Goal: Task Accomplishment & Management: Use online tool/utility

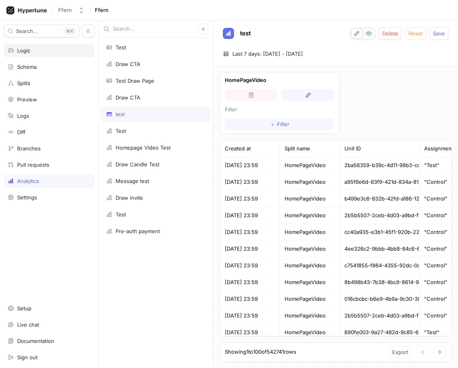
click at [45, 48] on div "Logic" at bounding box center [49, 50] width 83 height 6
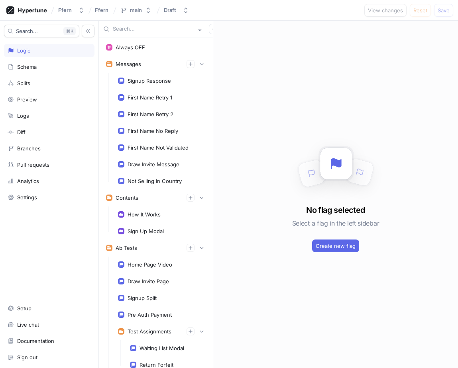
click at [38, 59] on div "Search... K Logic Schema Splits Preview Logs Diff Branches Pull requests Analyt…" at bounding box center [49, 195] width 99 height 348
click at [41, 61] on div "Schema" at bounding box center [49, 67] width 90 height 14
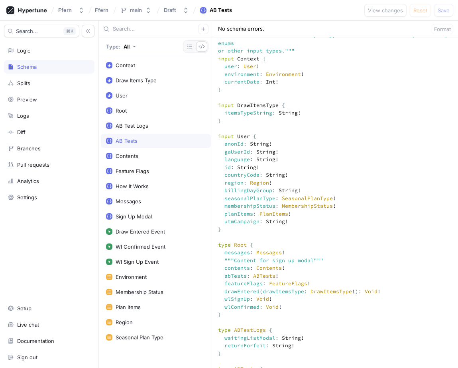
scroll to position [300, 0]
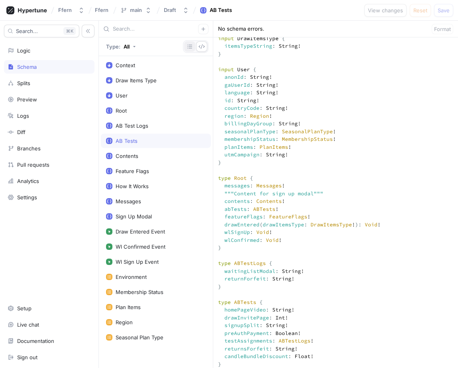
click at [190, 44] on icon "button" at bounding box center [189, 46] width 6 height 6
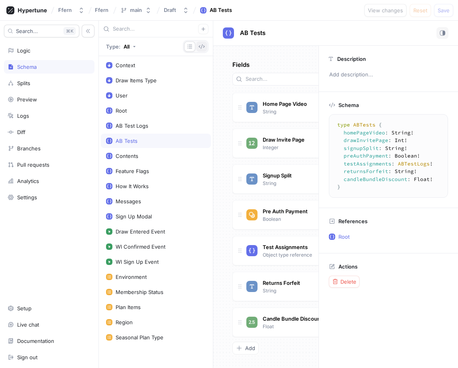
click at [201, 47] on icon "button" at bounding box center [201, 46] width 6 height 6
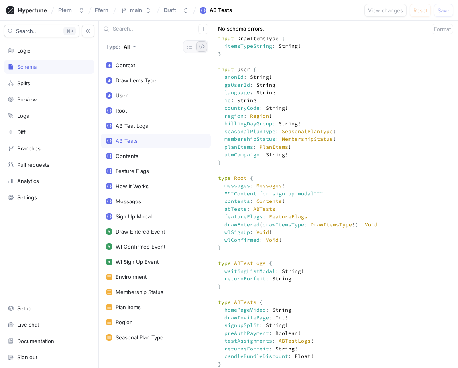
scroll to position [531, 0]
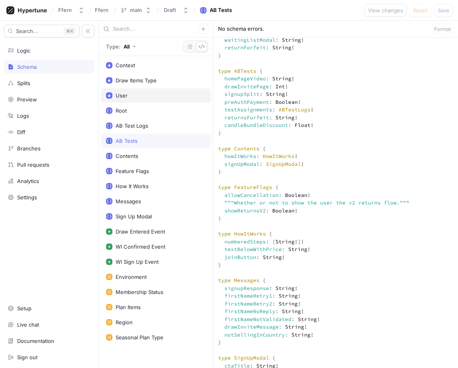
click at [166, 95] on div "User" at bounding box center [156, 95] width 100 height 6
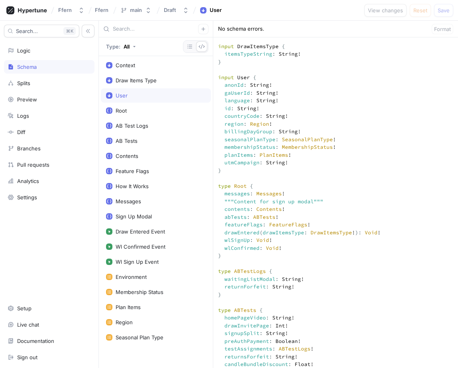
scroll to position [283, 0]
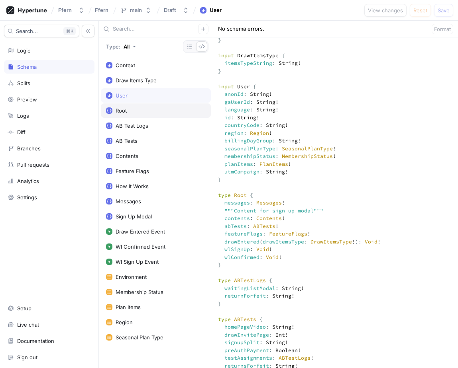
click at [145, 112] on div "Root" at bounding box center [156, 111] width 100 height 6
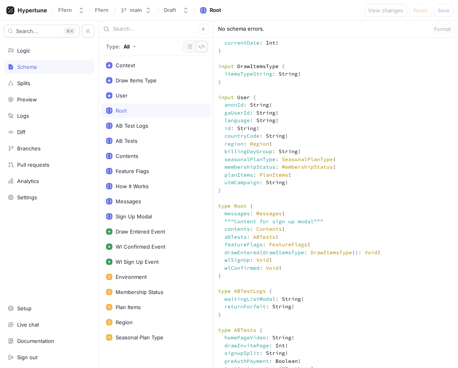
scroll to position [269, 0]
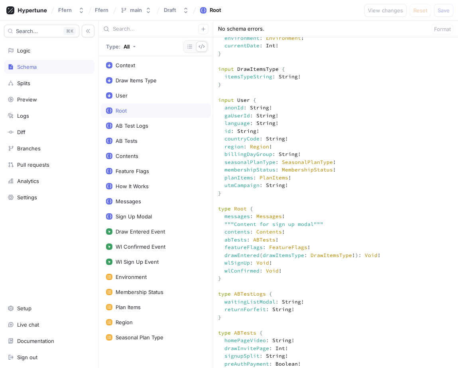
drag, startPoint x: 254, startPoint y: 230, endPoint x: 204, endPoint y: 133, distance: 109.2
click at [204, 133] on div "Type: All Context Draw Items Type User Root AB Test Logs AB Tests Contents Feat…" at bounding box center [278, 195] width 359 height 348
click at [59, 54] on div "Logic" at bounding box center [49, 51] width 90 height 14
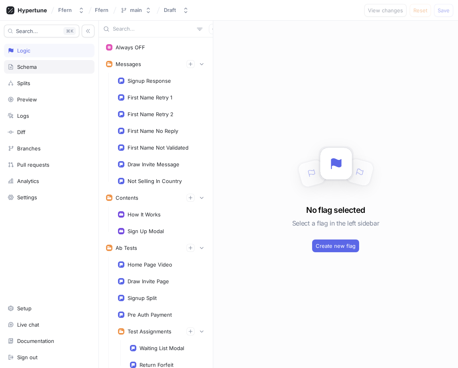
click at [59, 67] on div "Schema" at bounding box center [49, 67] width 83 height 6
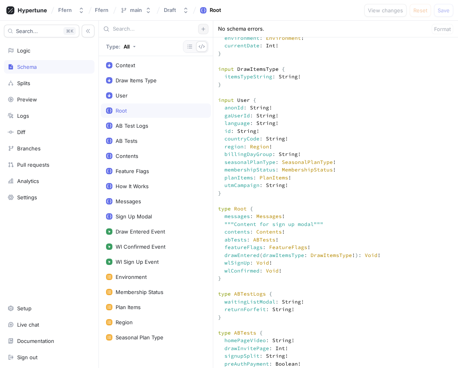
click at [203, 28] on icon "button" at bounding box center [203, 29] width 4 height 4
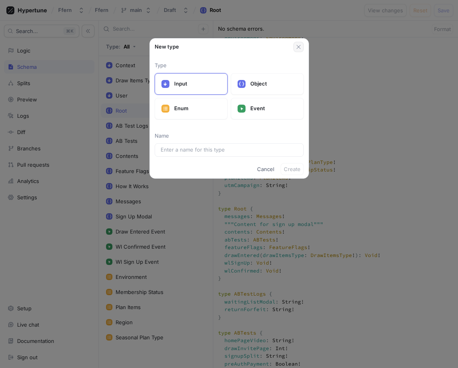
click at [297, 50] on button "button" at bounding box center [298, 47] width 10 height 10
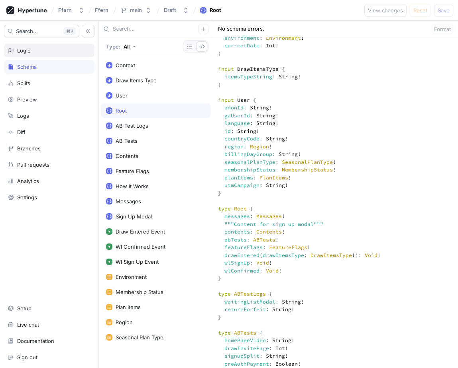
click at [47, 47] on div "Logic" at bounding box center [49, 50] width 83 height 6
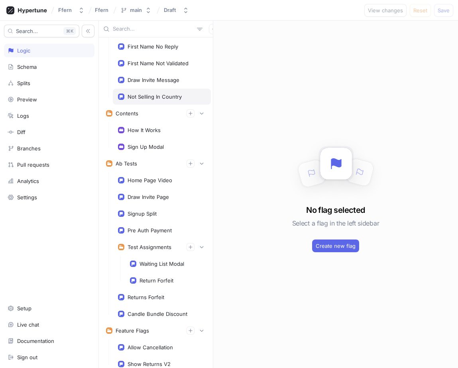
scroll to position [98, 0]
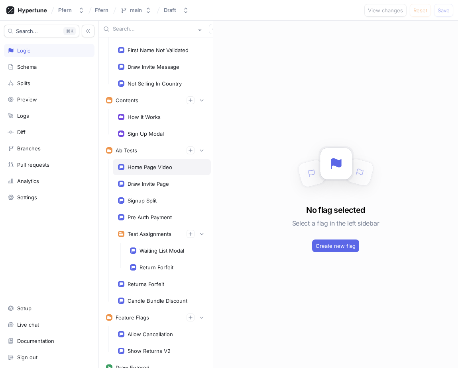
click at [178, 171] on div "Home Page Video" at bounding box center [162, 167] width 98 height 16
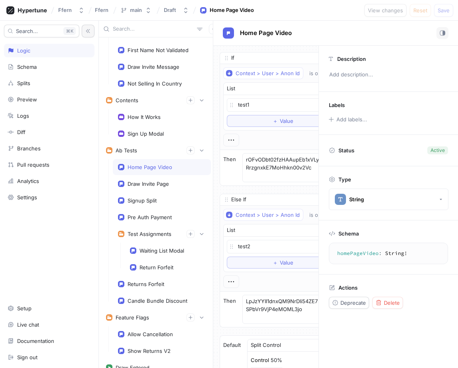
click at [90, 27] on button "button" at bounding box center [88, 31] width 13 height 13
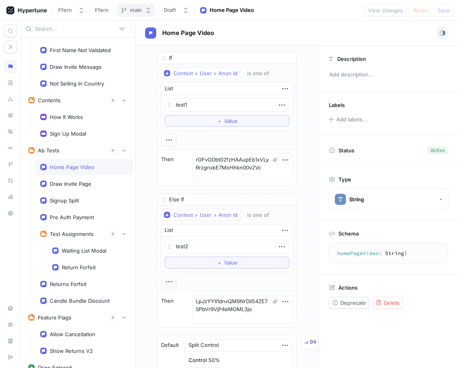
click at [150, 10] on icon "button" at bounding box center [148, 10] width 6 height 6
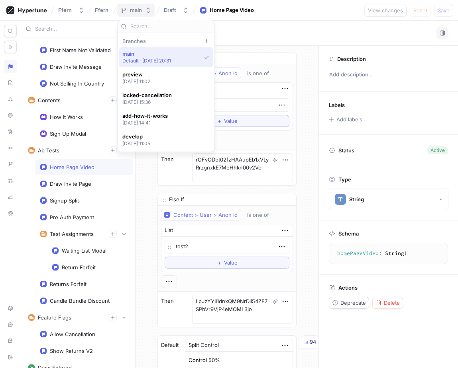
click at [150, 10] on icon "button" at bounding box center [148, 10] width 6 height 6
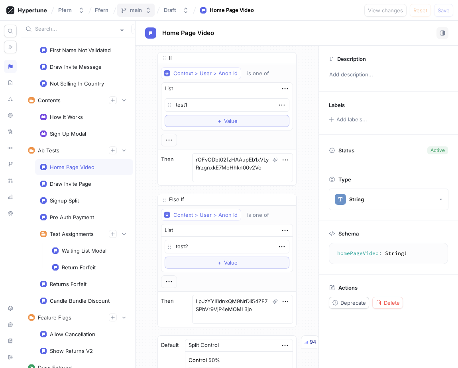
click at [150, 10] on icon "button" at bounding box center [148, 10] width 6 height 6
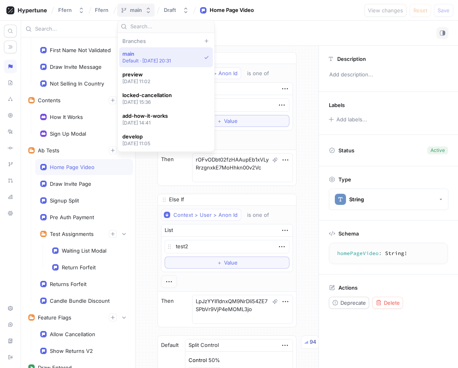
click at [150, 10] on icon "button" at bounding box center [148, 10] width 6 height 6
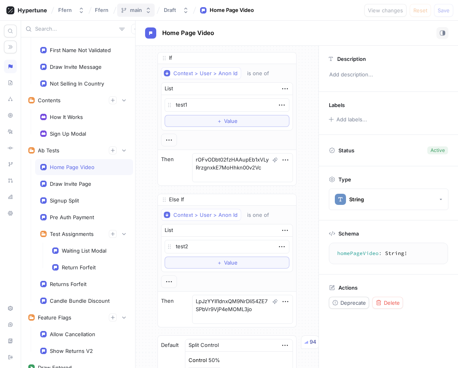
click at [150, 10] on icon "button" at bounding box center [148, 10] width 6 height 6
click at [246, 36] on div "Home Page Video" at bounding box center [296, 33] width 303 height 12
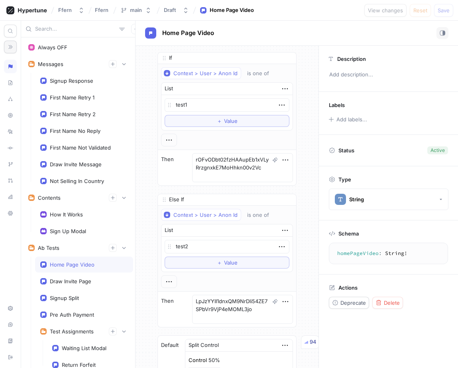
click at [13, 45] on icon "button" at bounding box center [11, 47] width 6 height 6
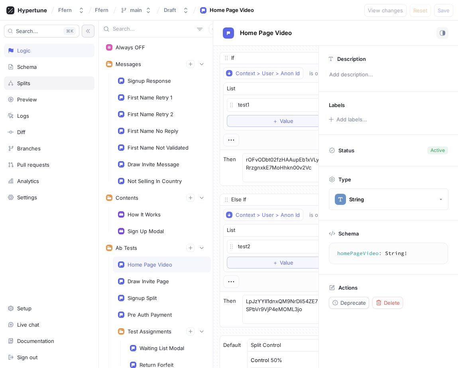
click at [64, 80] on div "Splits" at bounding box center [49, 83] width 90 height 14
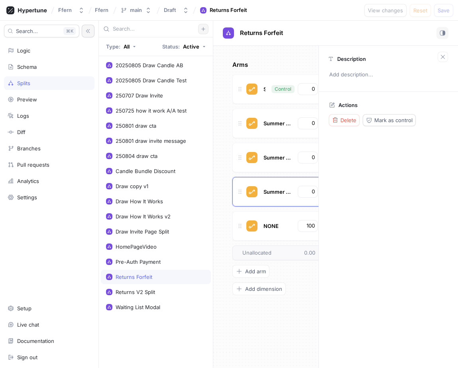
click at [201, 30] on icon "button" at bounding box center [203, 29] width 5 height 5
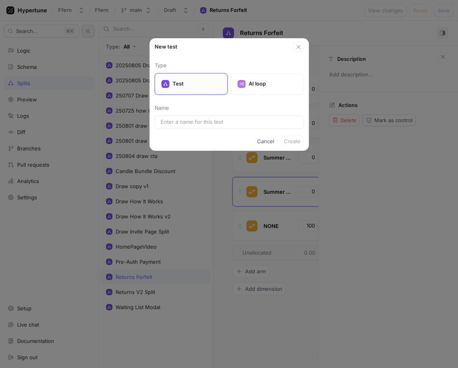
click at [208, 86] on p "Test" at bounding box center [196, 84] width 48 height 8
click at [298, 48] on icon "button" at bounding box center [298, 47] width 6 height 6
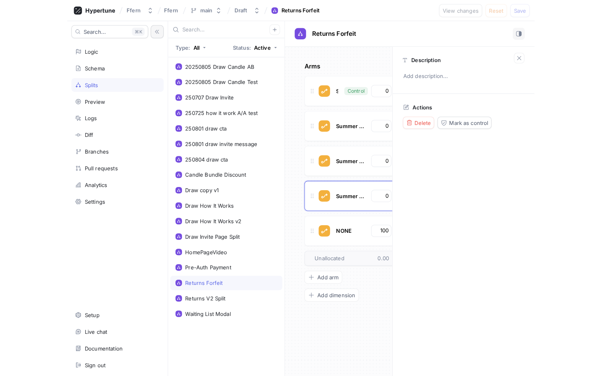
scroll to position [0, 14]
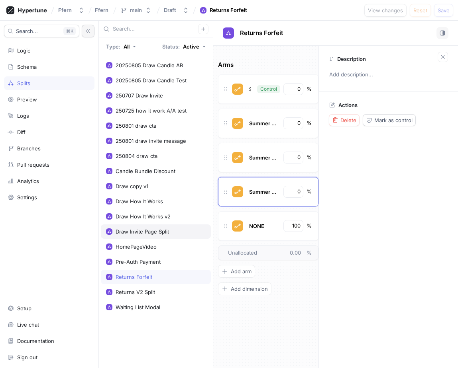
click at [173, 230] on div "Draw Invite Page Split" at bounding box center [156, 232] width 100 height 6
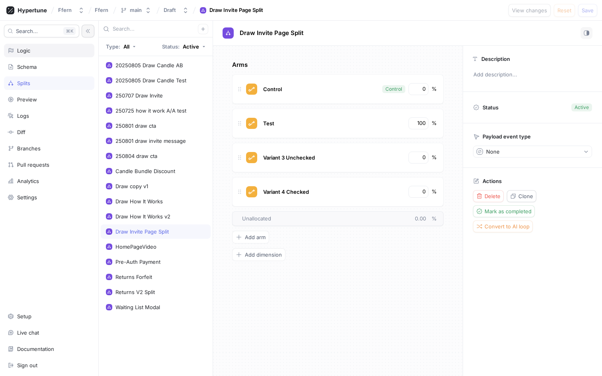
click at [63, 55] on div "Logic" at bounding box center [49, 51] width 90 height 14
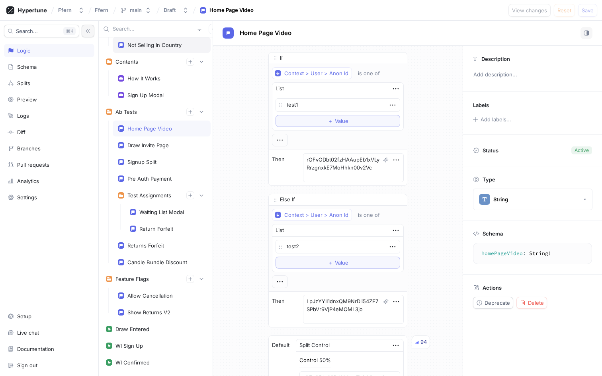
scroll to position [98, 0]
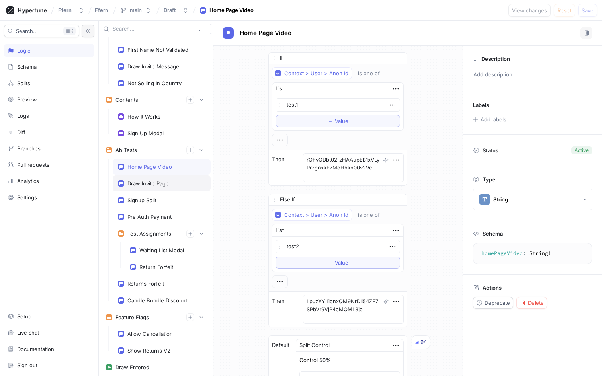
click at [182, 187] on div "Draw Invite Page" at bounding box center [162, 184] width 98 height 16
type textarea "x"
type textarea "drawInvitePage: Int!"
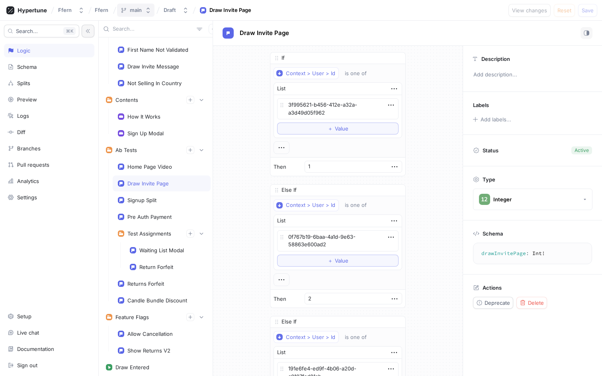
click at [149, 7] on icon "button" at bounding box center [148, 10] width 6 height 6
click at [57, 216] on div "Search... K Logic Schema Splits Preview Logs Diff Branches Pull requests Analyt…" at bounding box center [49, 199] width 99 height 356
click at [69, 183] on div "Analytics" at bounding box center [49, 181] width 83 height 6
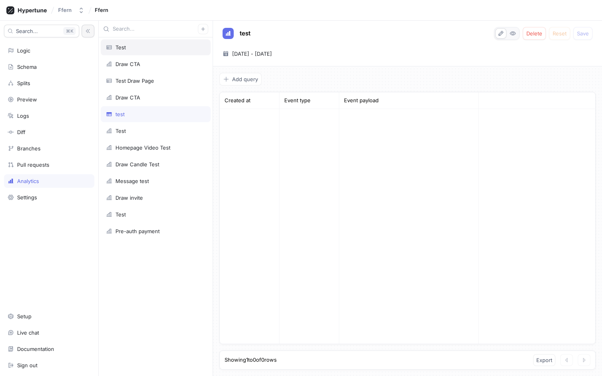
click at [166, 51] on div "Test" at bounding box center [156, 47] width 110 height 16
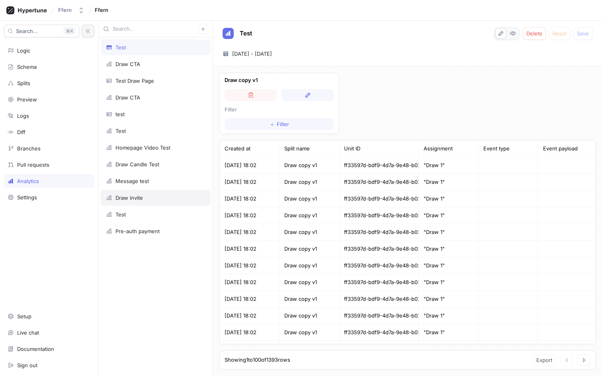
click at [170, 197] on div "Draw invite" at bounding box center [156, 198] width 100 height 6
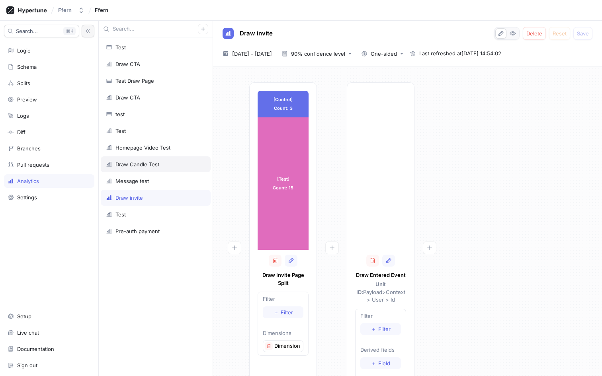
click at [184, 161] on div "Draw Candle Test" at bounding box center [156, 164] width 100 height 6
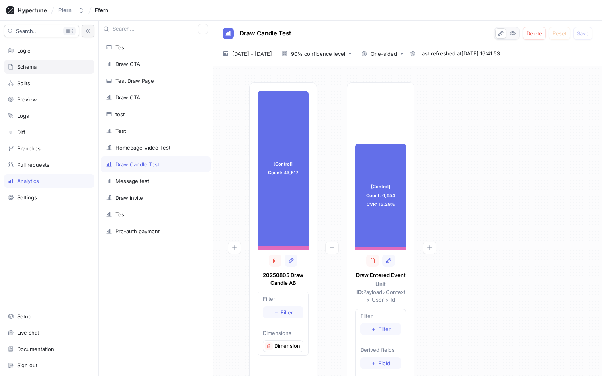
click at [60, 63] on div "Schema" at bounding box center [49, 67] width 90 height 14
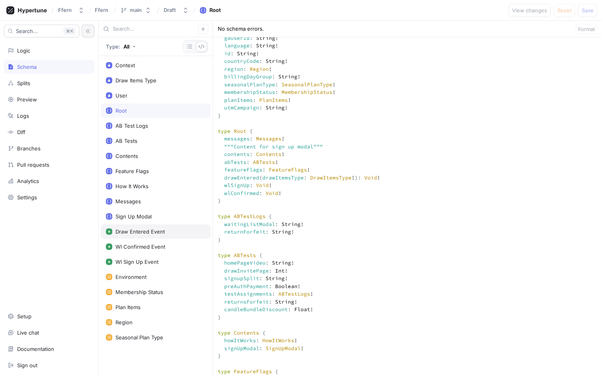
click at [178, 234] on div "Draw Entered Event" at bounding box center [156, 232] width 100 height 6
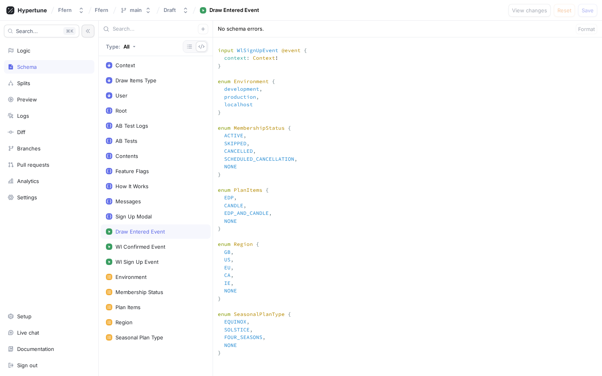
scroll to position [896, 0]
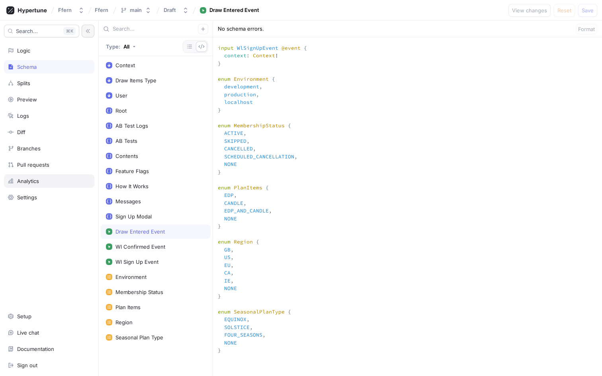
click at [69, 178] on div "Analytics" at bounding box center [49, 181] width 83 height 6
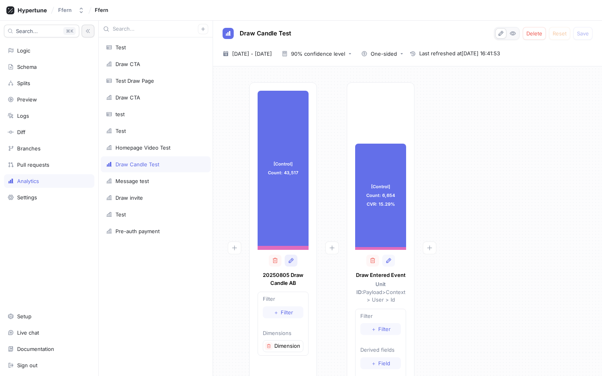
click at [291, 262] on icon "button" at bounding box center [291, 261] width 6 height 6
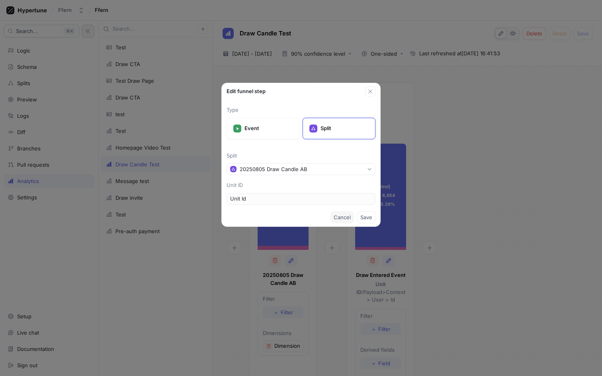
click at [347, 213] on button "Cancel" at bounding box center [341, 217] width 23 height 12
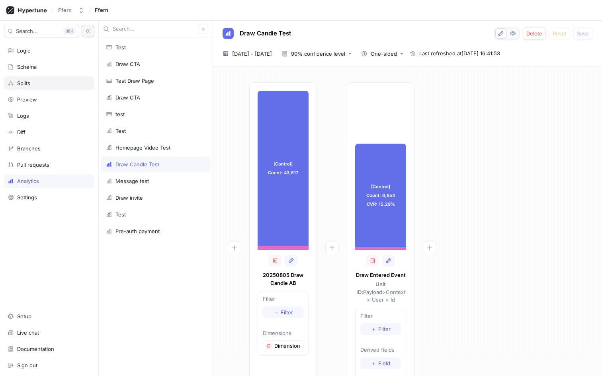
click at [72, 81] on div "Splits" at bounding box center [49, 83] width 83 height 6
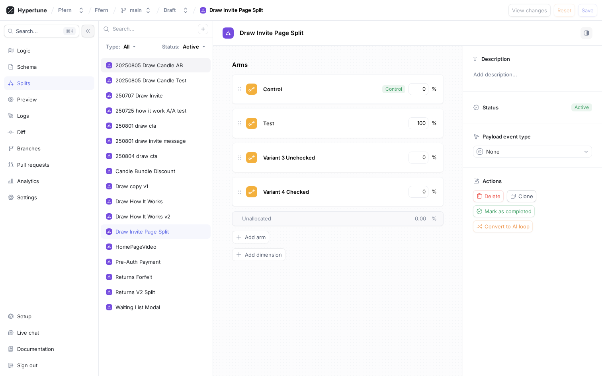
click at [149, 64] on div "20250805 Draw Candle AB" at bounding box center [149, 65] width 68 height 6
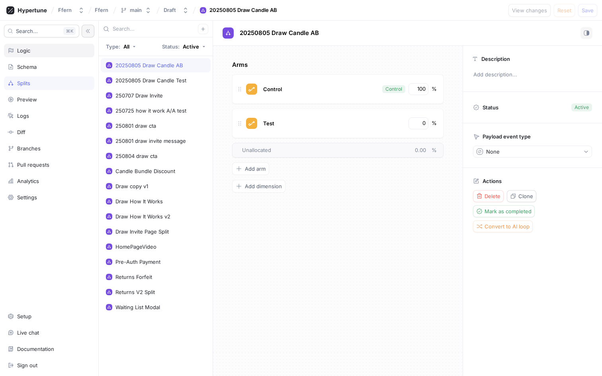
click at [47, 45] on div "Logic" at bounding box center [49, 51] width 90 height 14
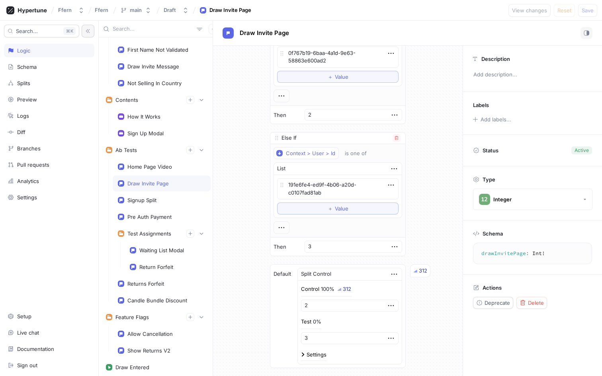
scroll to position [220, 0]
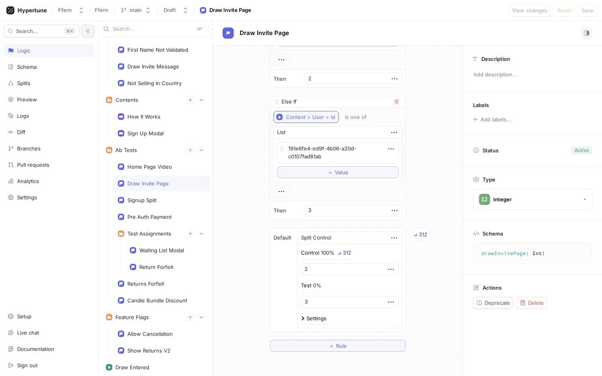
click at [323, 114] on div "Context > User > Id" at bounding box center [310, 117] width 49 height 7
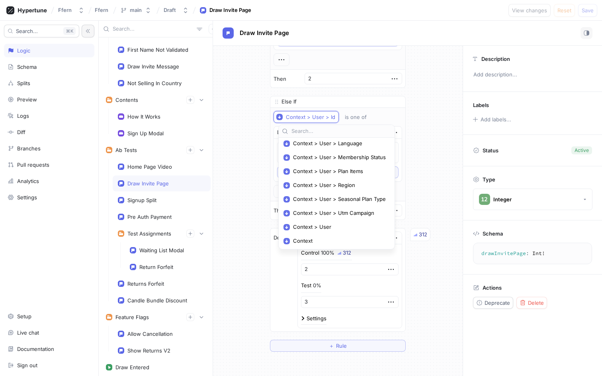
scroll to position [0, 0]
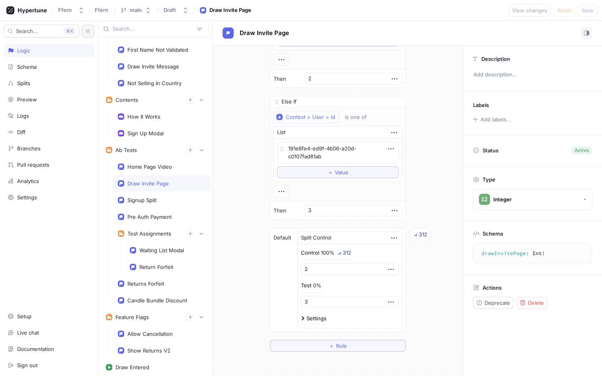
click at [258, 179] on div "If Context > User > Id is one of List 3f995621-b456-412e-a32a-a3d49d05f962 To p…" at bounding box center [338, 92] width 250 height 533
click at [333, 116] on div "Context > User > Id" at bounding box center [310, 117] width 49 height 7
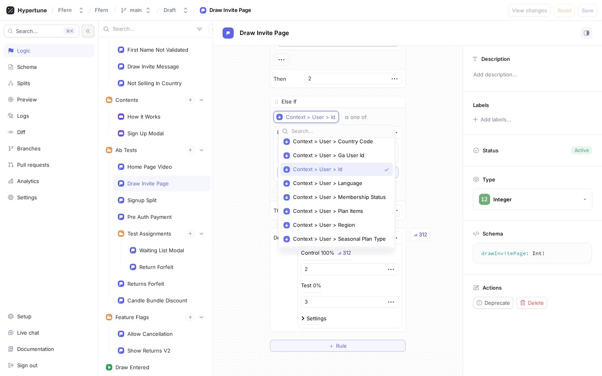
scroll to position [114, 0]
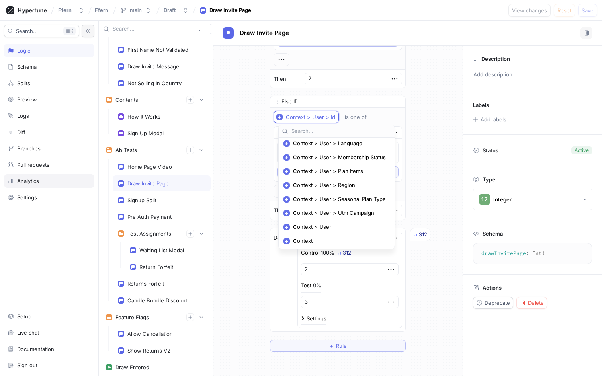
click at [55, 175] on div "Analytics" at bounding box center [49, 181] width 90 height 14
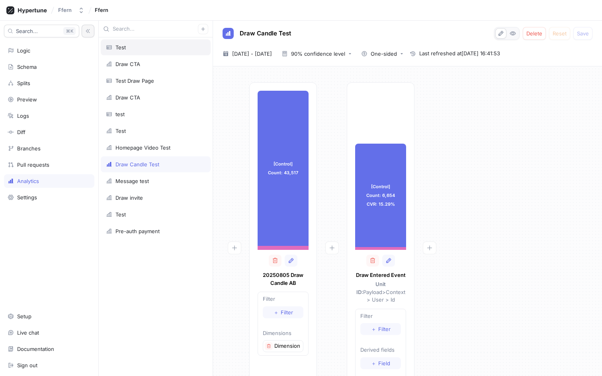
click at [171, 48] on div "Test" at bounding box center [156, 47] width 100 height 6
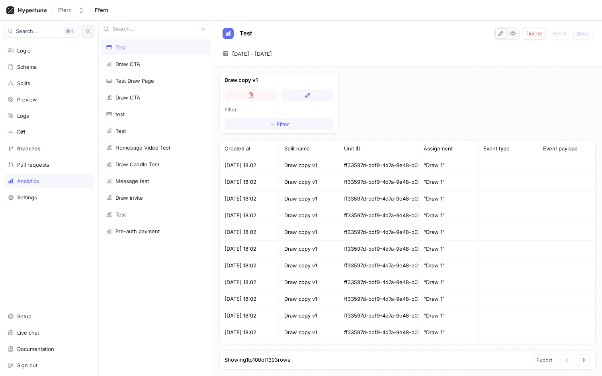
click at [417, 148] on div "Unit ID" at bounding box center [379, 149] width 80 height 17
drag, startPoint x: 418, startPoint y: 147, endPoint x: 424, endPoint y: 147, distance: 5.2
click at [424, 147] on div "Assignment" at bounding box center [449, 149] width 60 height 17
click at [44, 81] on div "Splits" at bounding box center [49, 83] width 83 height 6
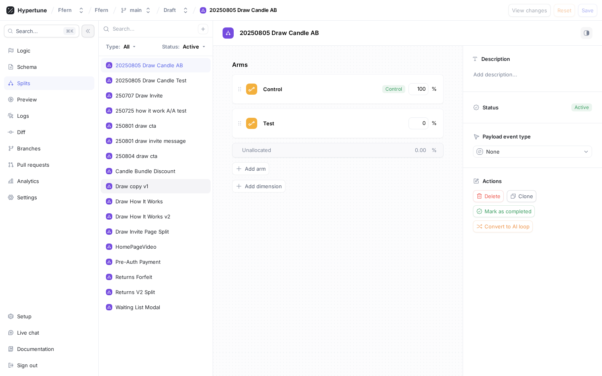
click at [166, 184] on div "Draw copy v1" at bounding box center [156, 186] width 100 height 6
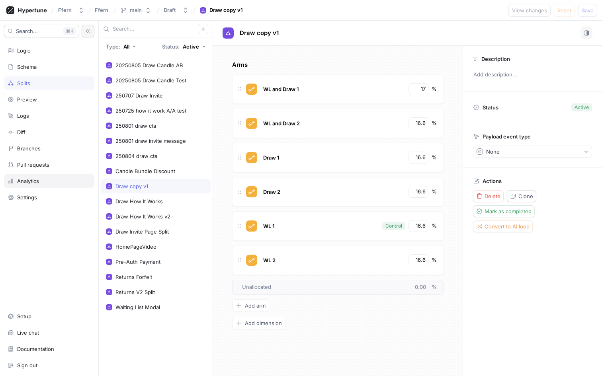
click at [55, 180] on div "Analytics" at bounding box center [49, 181] width 83 height 6
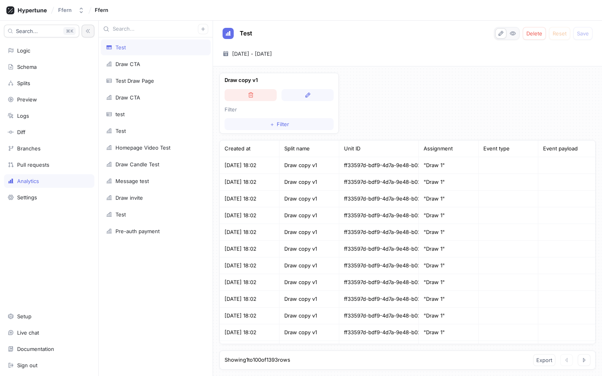
click at [252, 96] on icon "button" at bounding box center [251, 95] width 6 height 6
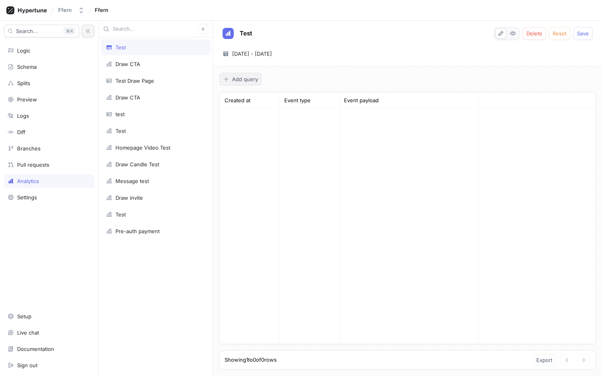
click at [243, 79] on span "Add query" at bounding box center [245, 79] width 26 height 5
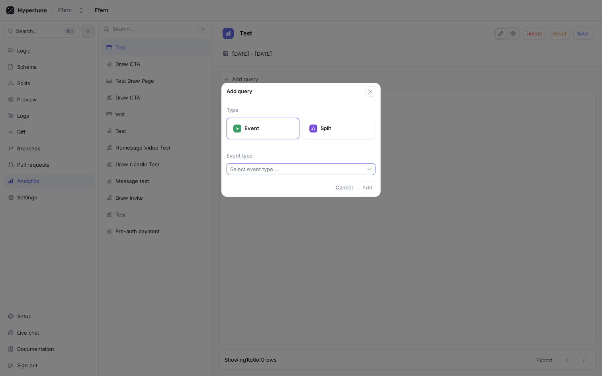
click at [266, 164] on button "Select event type..." at bounding box center [301, 169] width 149 height 12
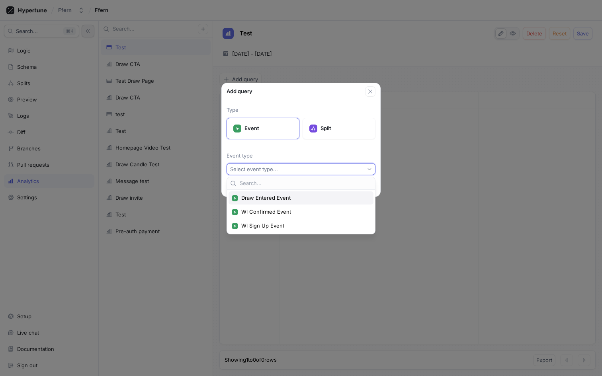
click at [274, 198] on span "Draw Entered Event" at bounding box center [303, 198] width 125 height 7
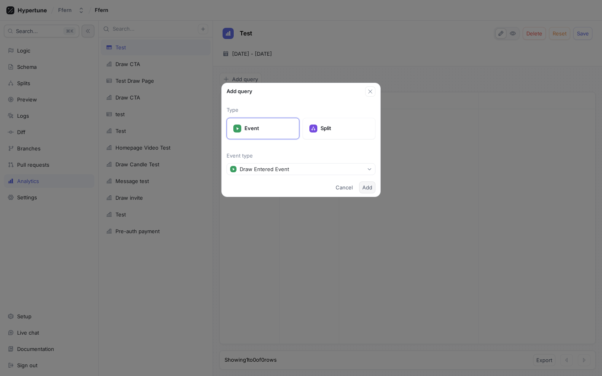
click at [369, 190] on button "Add" at bounding box center [367, 188] width 16 height 12
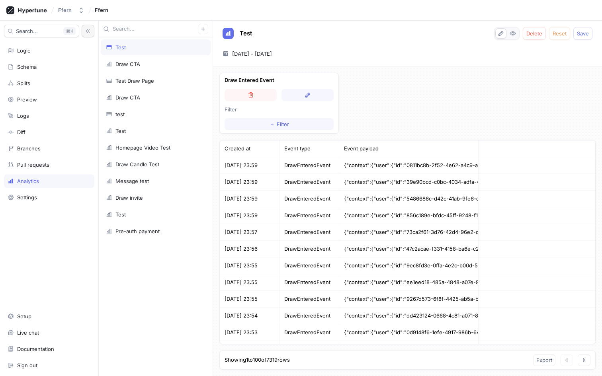
click at [457, 149] on div "Event payload" at bounding box center [408, 149] width 139 height 17
click at [457, 148] on div "Event payload" at bounding box center [408, 149] width 139 height 17
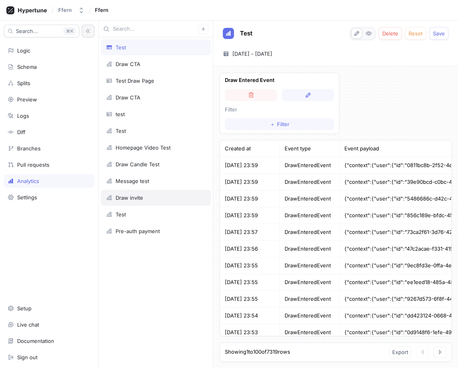
click at [149, 204] on div "Draw invite" at bounding box center [156, 198] width 110 height 16
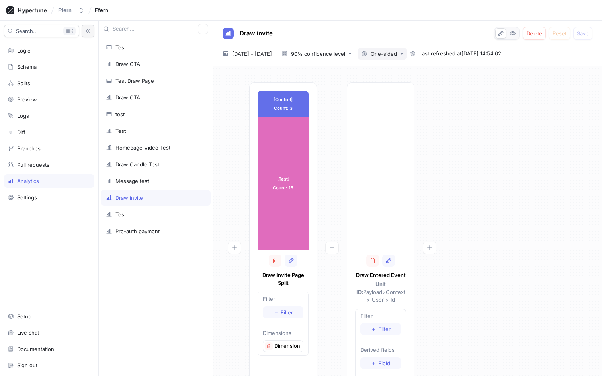
click at [407, 53] on button "One-sided" at bounding box center [382, 54] width 49 height 12
click at [355, 50] on button "90% confidence level" at bounding box center [316, 54] width 76 height 12
click at [397, 51] on div "One-sided" at bounding box center [379, 54] width 36 height 6
click at [457, 62] on div "Draw invite Delete Reset Save [DATE] ~ [DATE] [DATE] - [DATE] 90% confidence le…" at bounding box center [407, 44] width 389 height 46
click at [173, 49] on div "Test" at bounding box center [156, 47] width 100 height 6
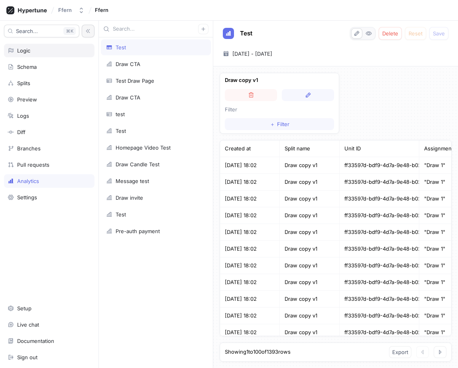
click at [54, 52] on div "Logic" at bounding box center [49, 50] width 83 height 6
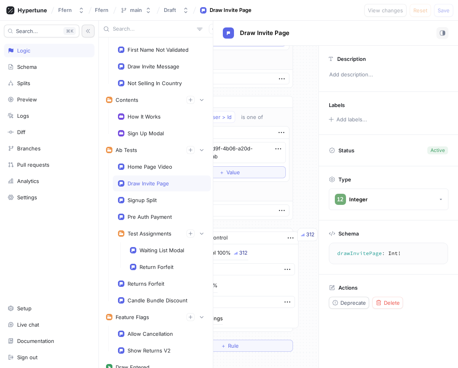
scroll to position [220, 0]
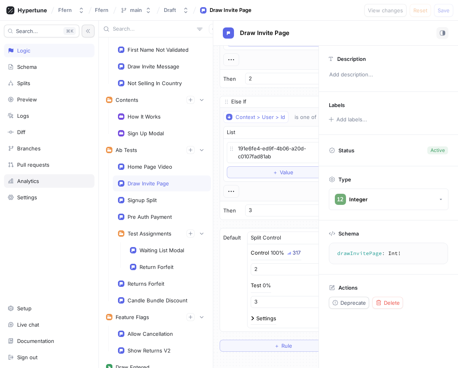
click at [56, 178] on div "Analytics" at bounding box center [49, 181] width 90 height 14
type textarea "x"
